Goal: Entertainment & Leisure: Consume media (video, audio)

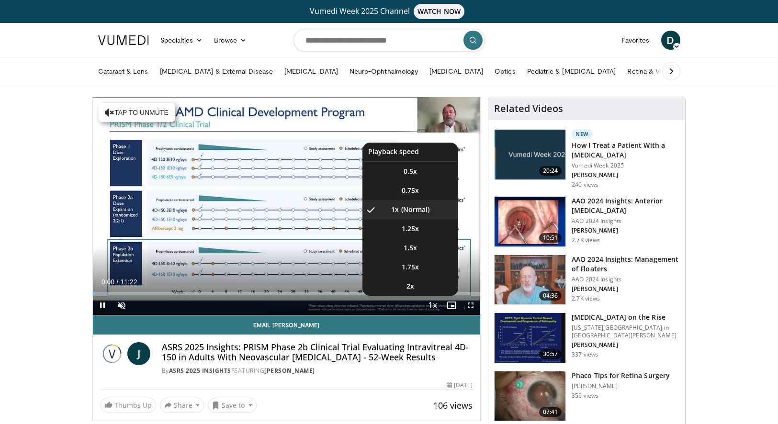
click at [433, 301] on span "Video Player" at bounding box center [431, 305] width 13 height 19
click at [412, 284] on span "2x" at bounding box center [410, 286] width 8 height 10
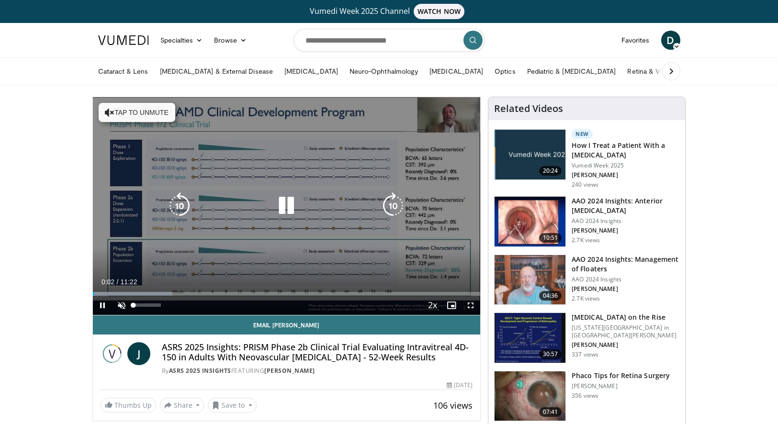
click at [125, 306] on span "Video Player" at bounding box center [121, 305] width 19 height 19
click at [398, 204] on icon "Video Player" at bounding box center [393, 205] width 27 height 27
click at [394, 204] on icon "Video Player" at bounding box center [393, 205] width 27 height 27
